Goal: Task Accomplishment & Management: Manage account settings

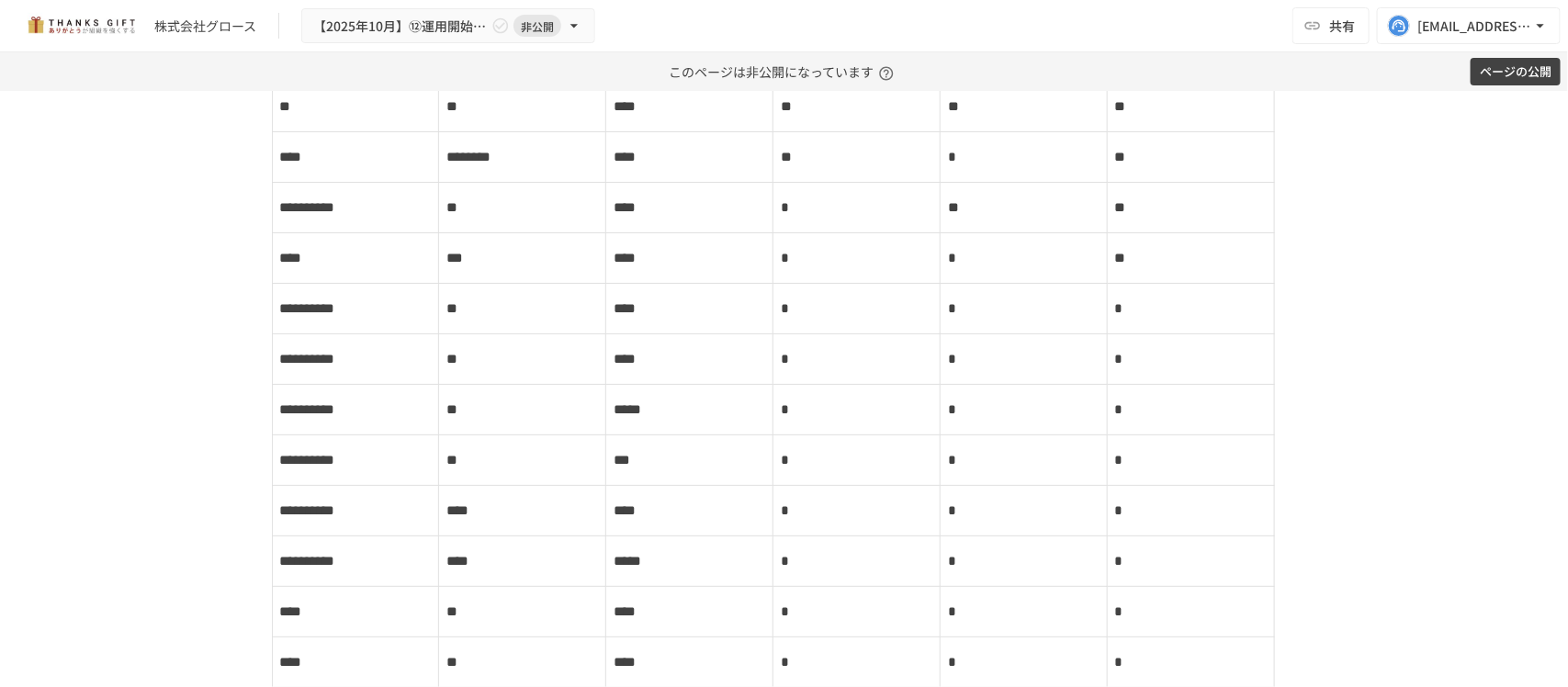
scroll to position [9910, 0]
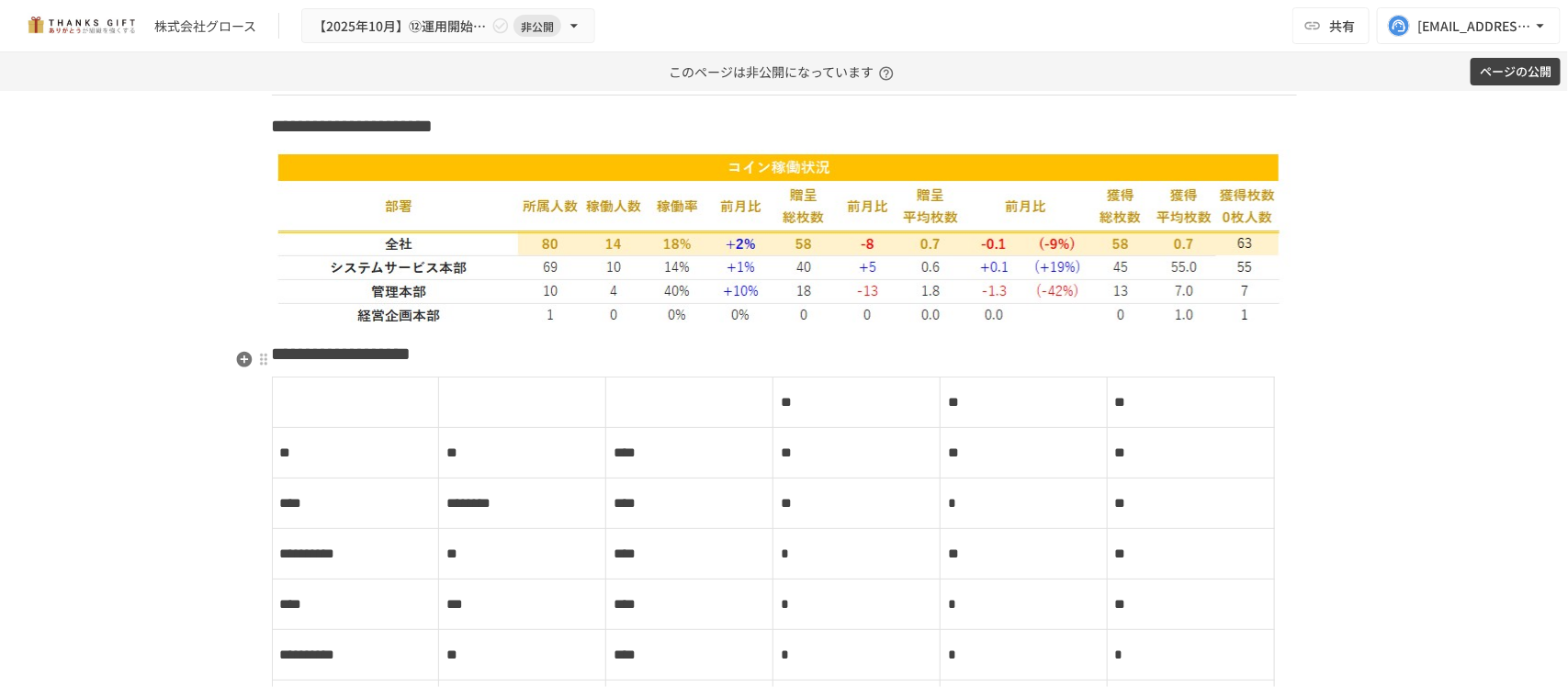
click at [663, 361] on h3 "**********" at bounding box center [784, 353] width 1025 height 31
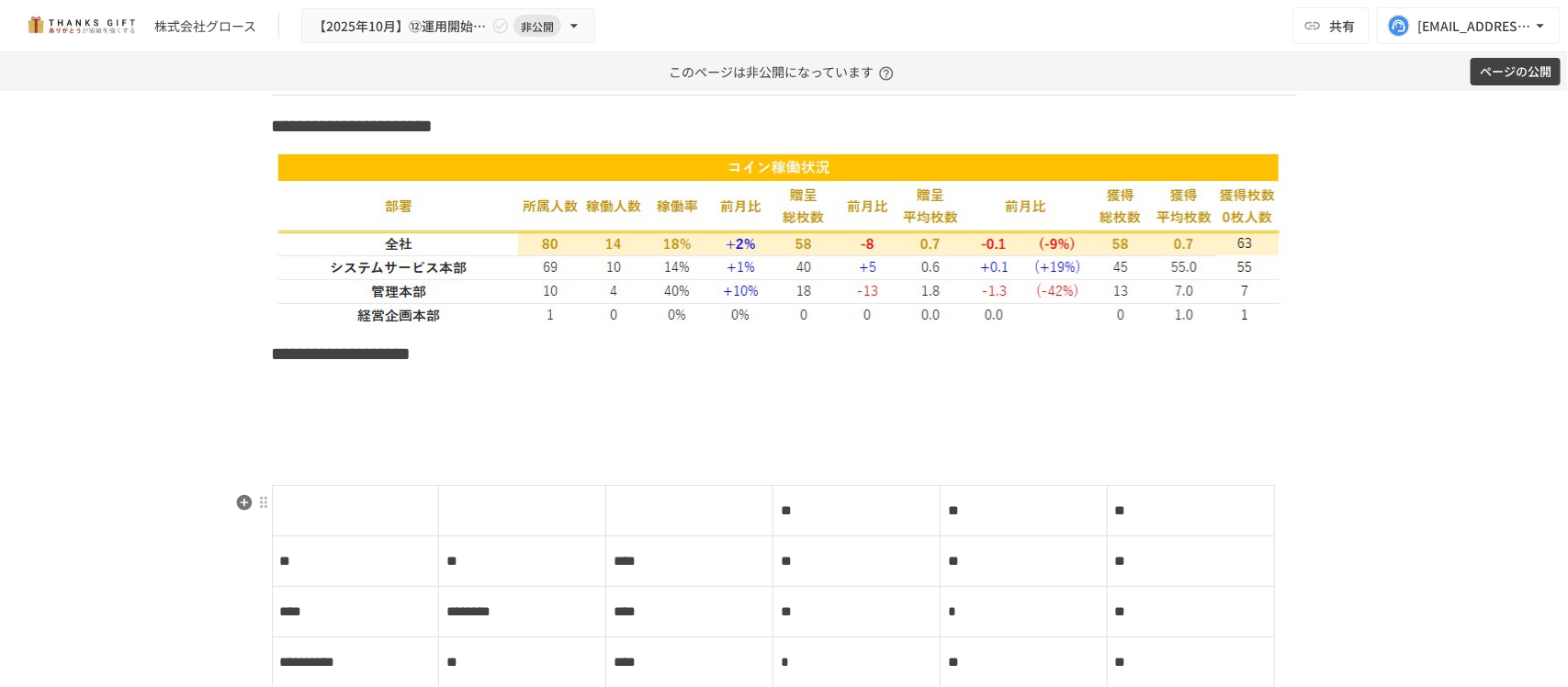
click at [340, 516] on td at bounding box center [355, 510] width 167 height 51
click at [258, 507] on div at bounding box center [263, 502] width 15 height 15
drag, startPoint x: 324, startPoint y: 577, endPoint x: 324, endPoint y: 566, distance: 11.0
click at [324, 575] on li "削除" at bounding box center [383, 569] width 275 height 37
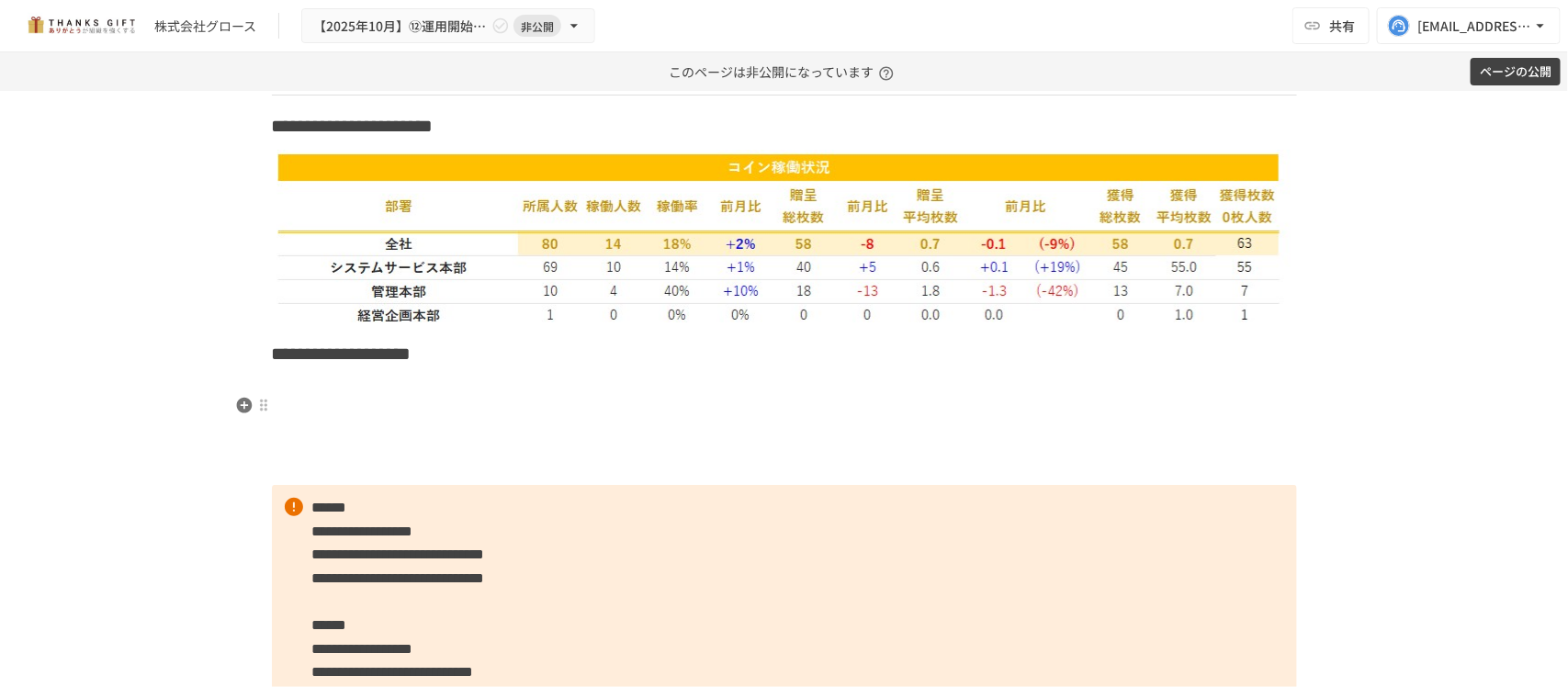
click at [331, 397] on h3 at bounding box center [784, 399] width 1025 height 31
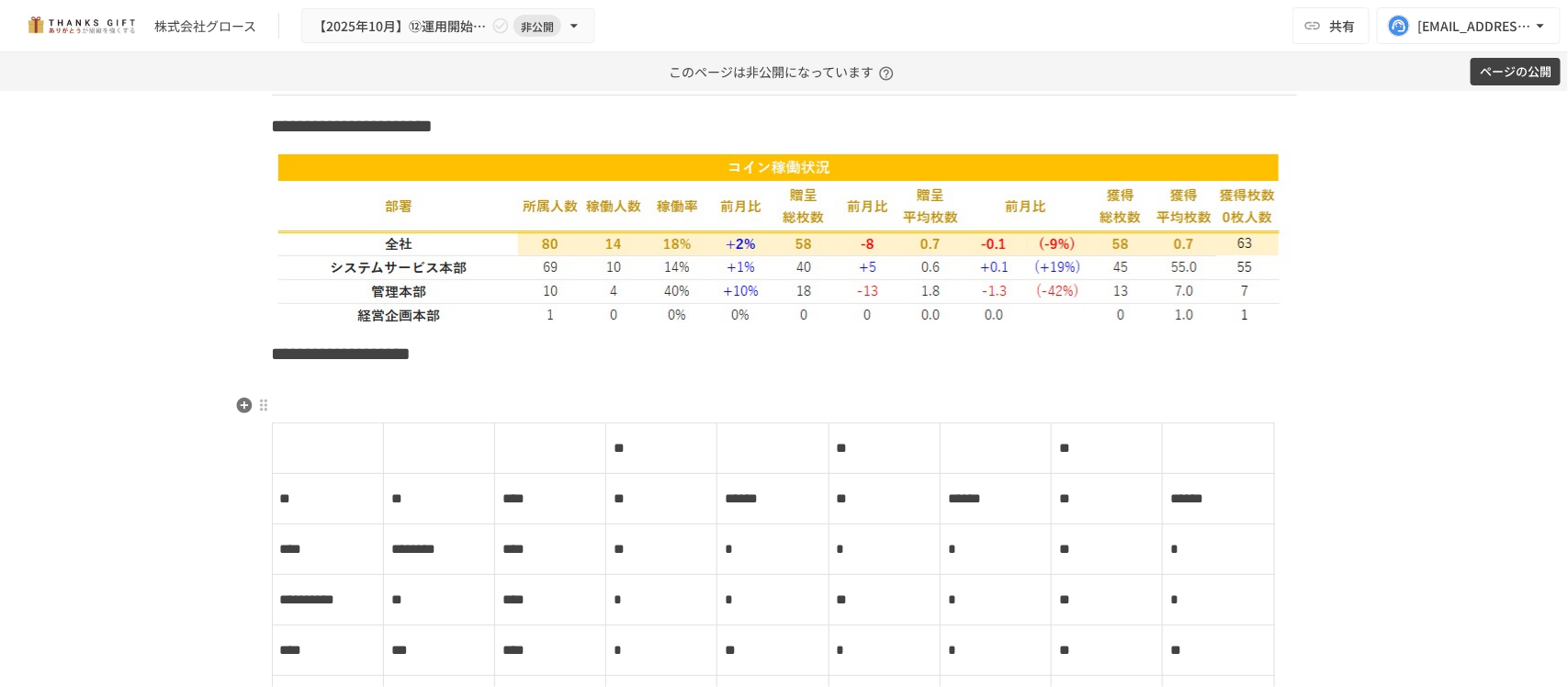
click at [349, 396] on h3 at bounding box center [784, 399] width 1025 height 31
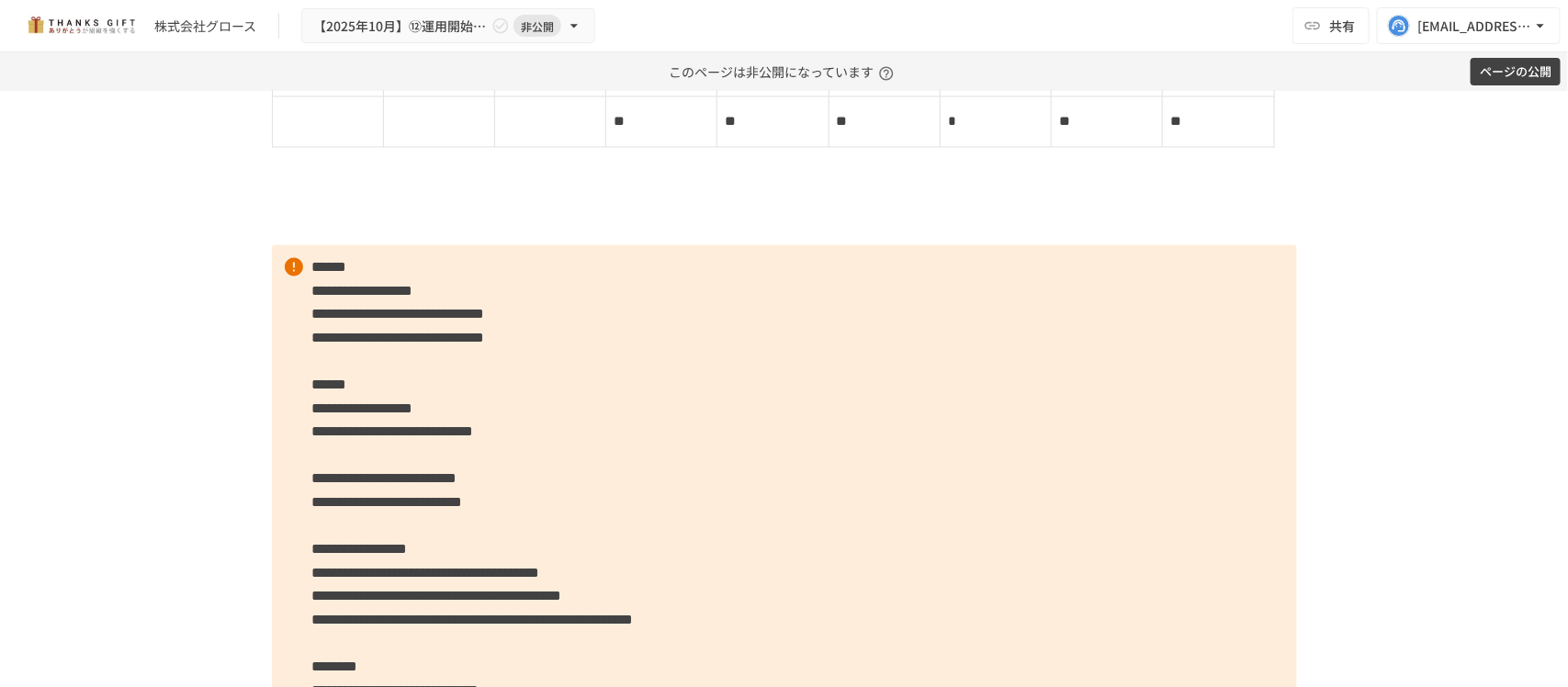
scroll to position [11058, 0]
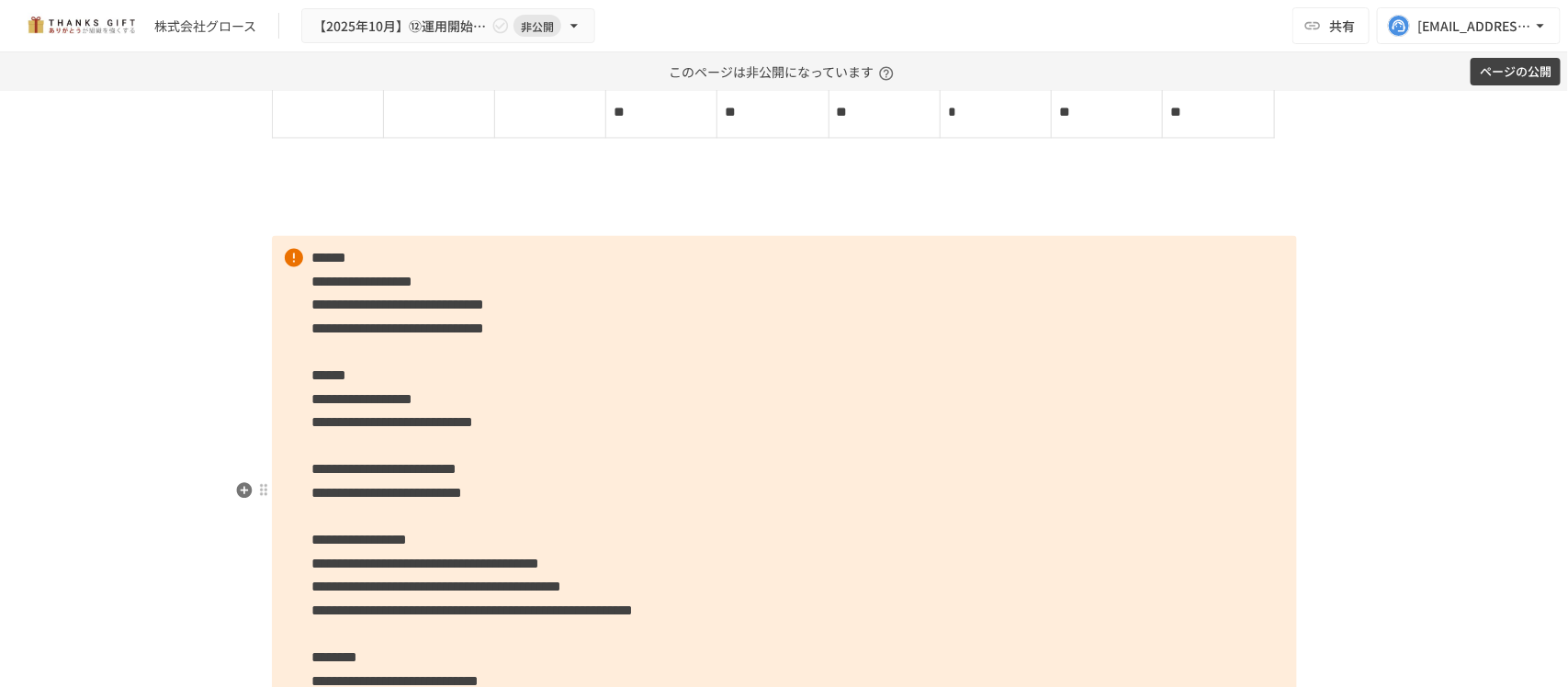
click at [382, 228] on p at bounding box center [784, 217] width 1025 height 23
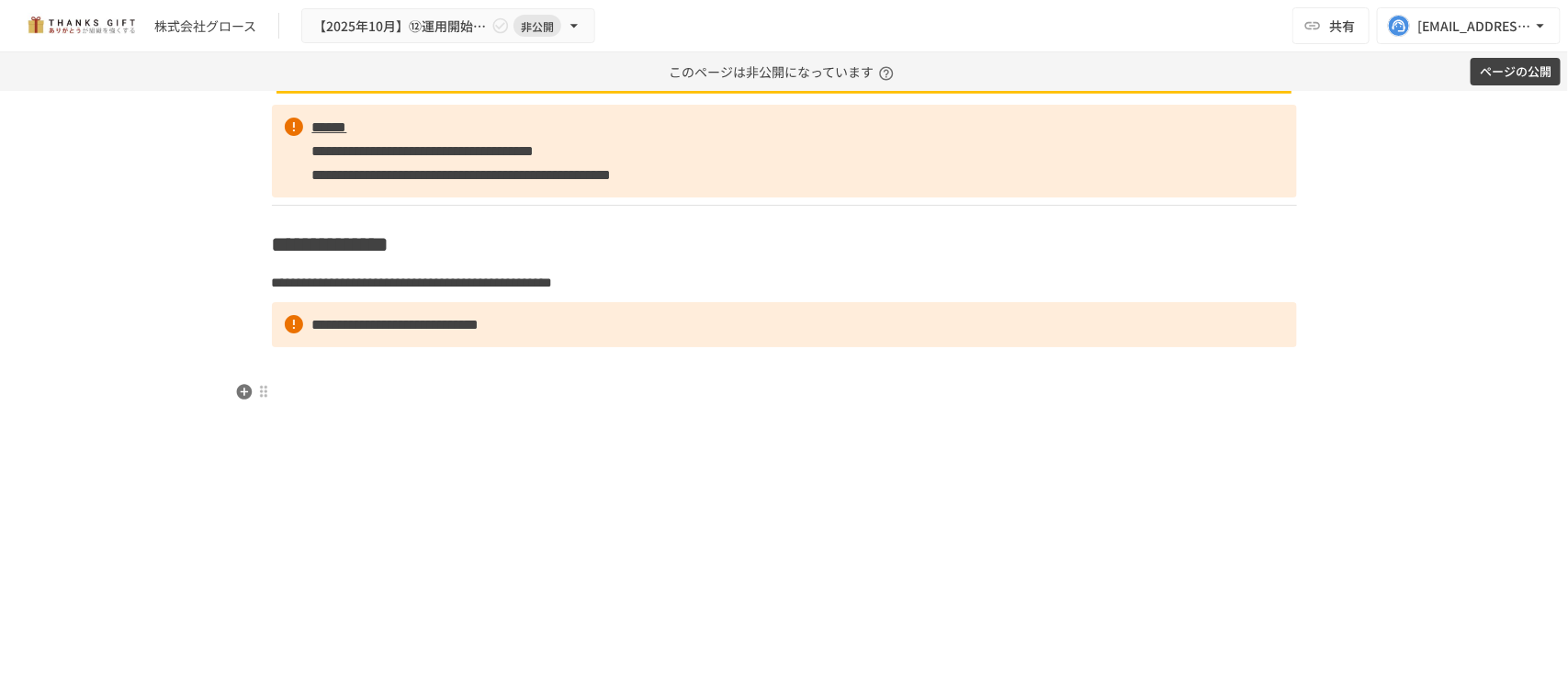
scroll to position [12379, 0]
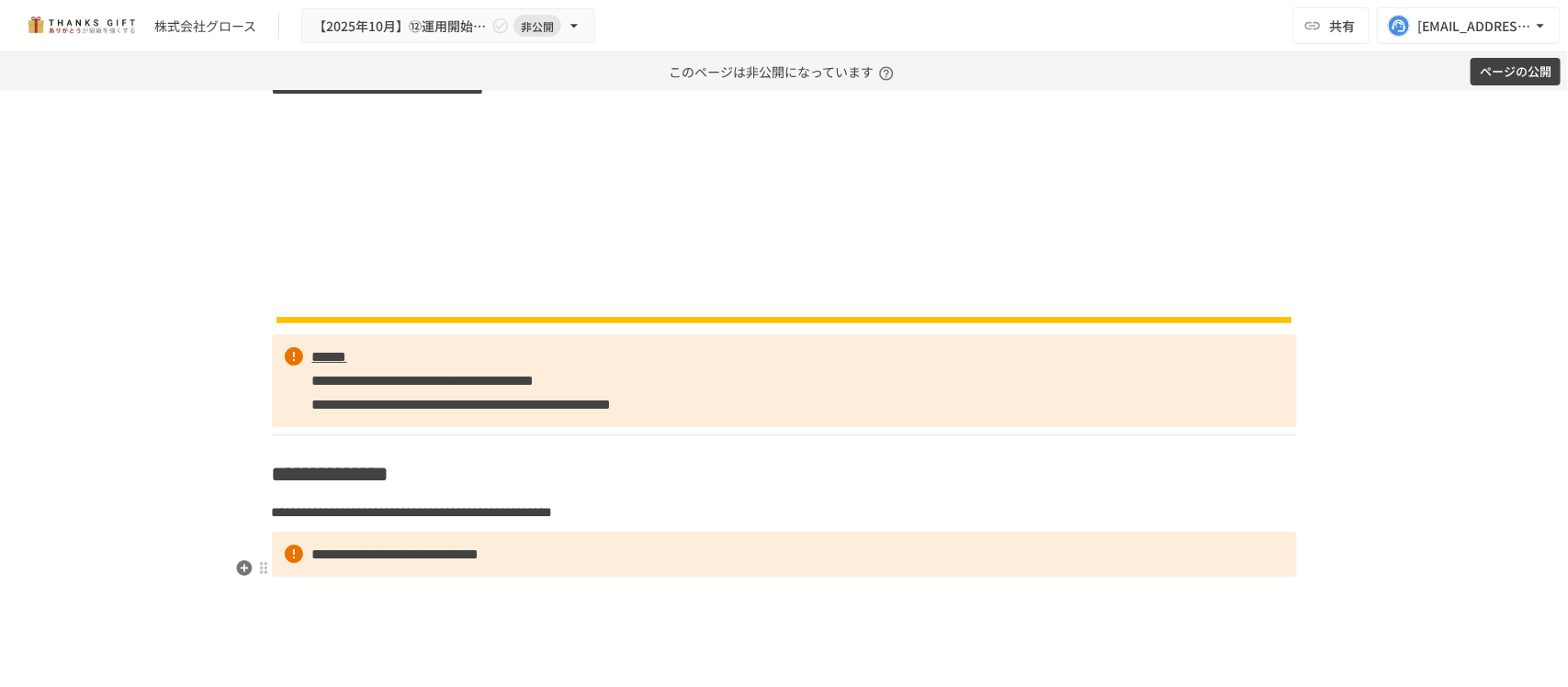
click at [385, 305] on p at bounding box center [784, 294] width 1025 height 23
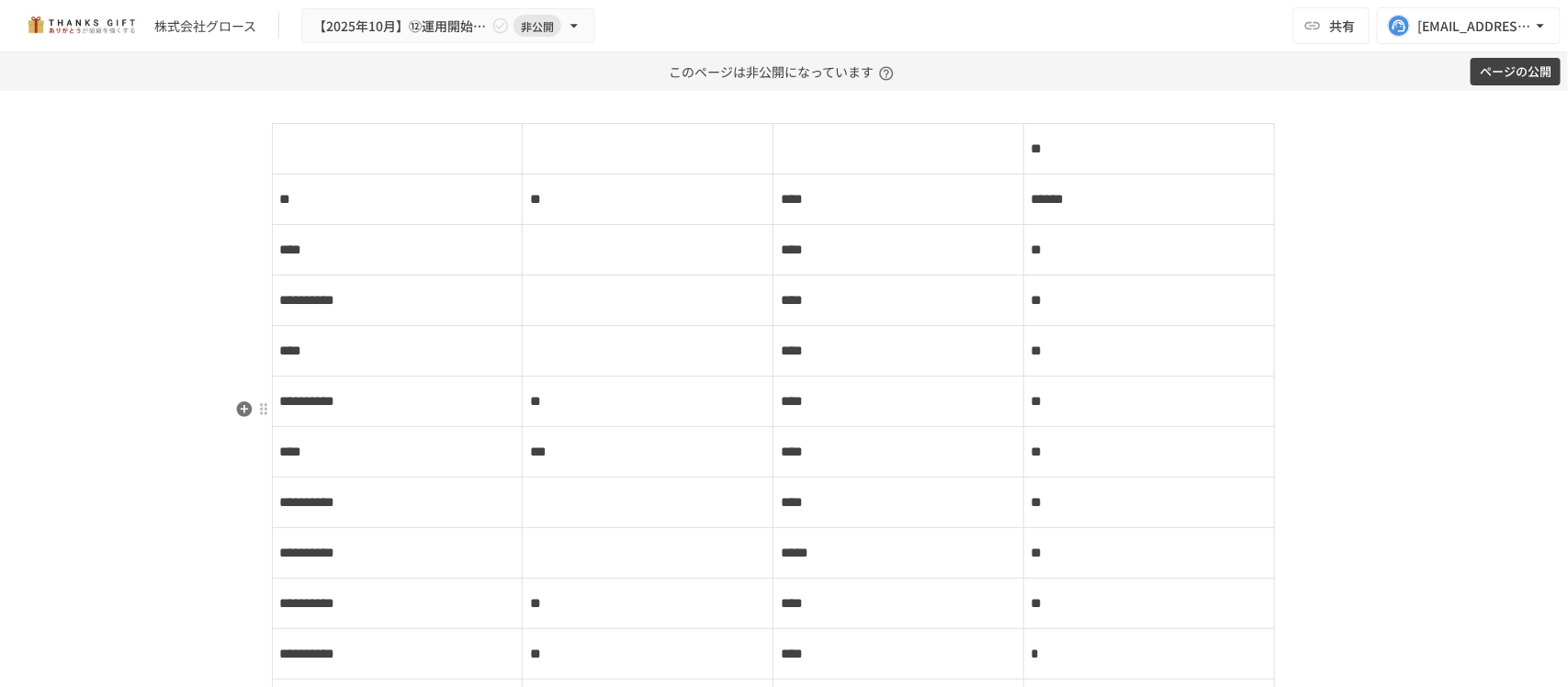
scroll to position [12609, 0]
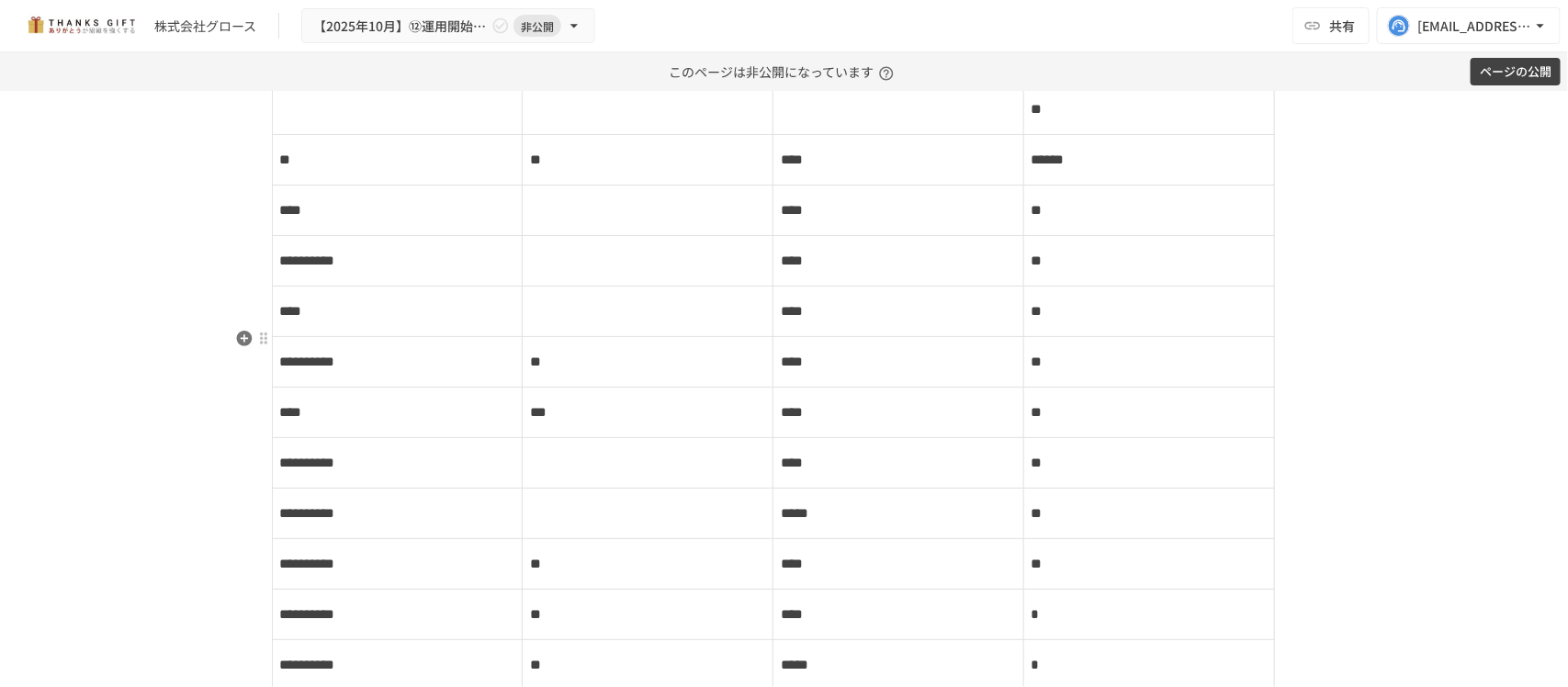
click at [392, 76] on p at bounding box center [784, 64] width 1025 height 23
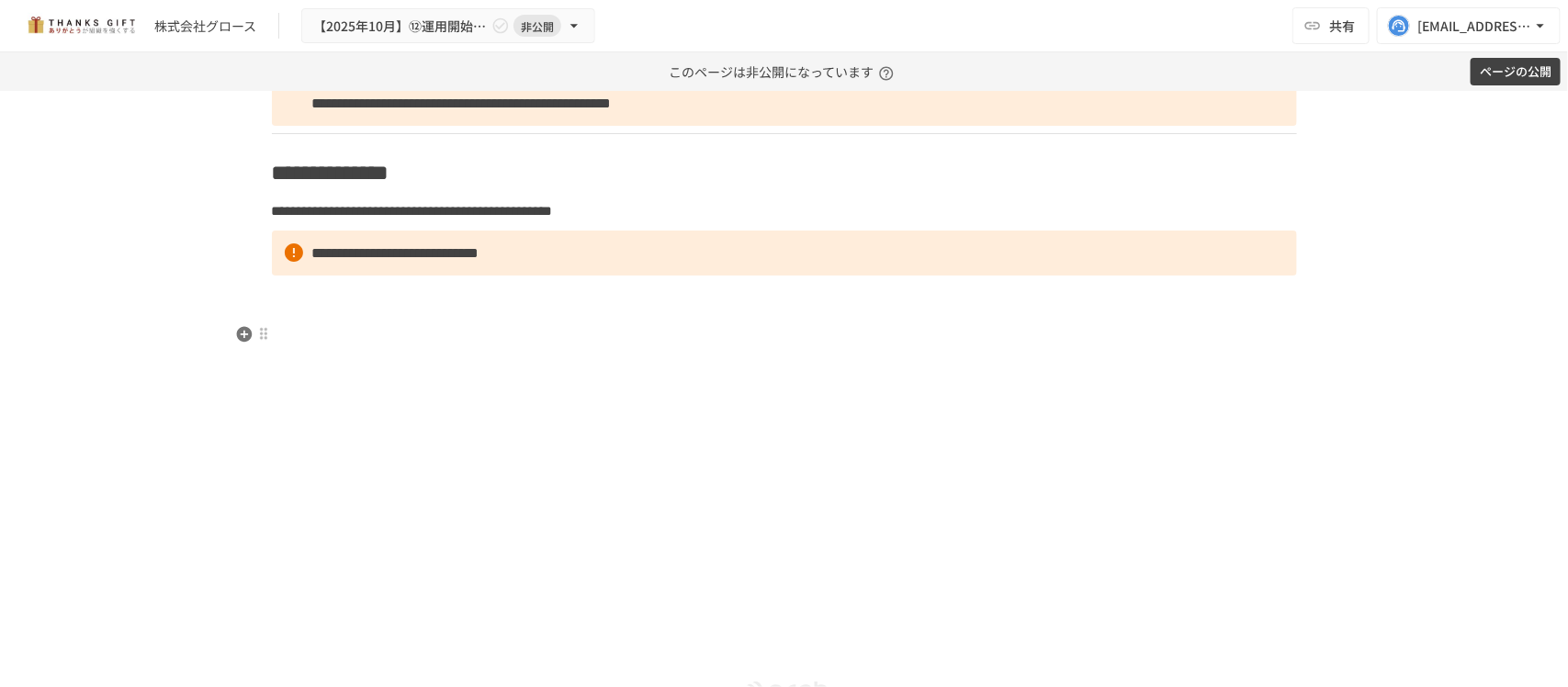
scroll to position [16742, 0]
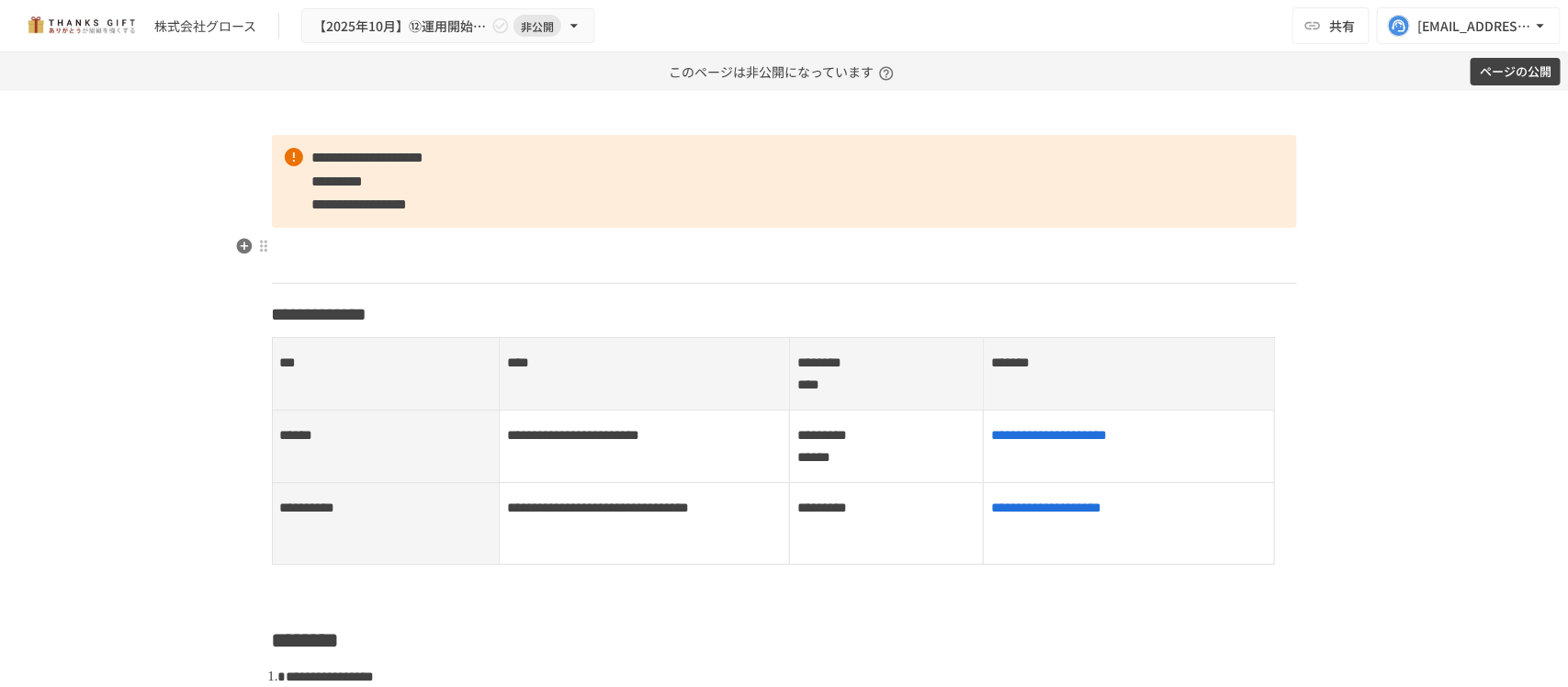
click at [419, 251] on p at bounding box center [784, 255] width 1025 height 40
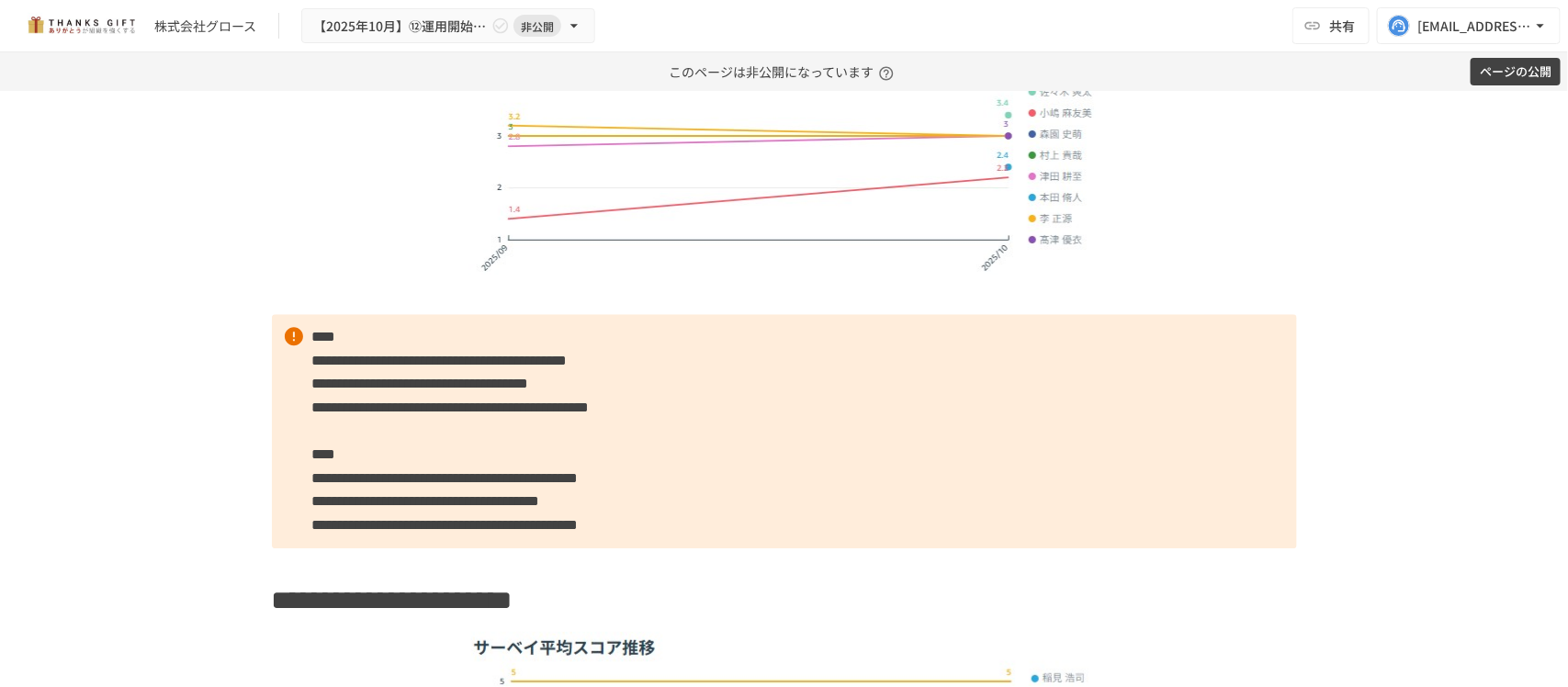
scroll to position [5855, 0]
